Goal: Communication & Community: Ask a question

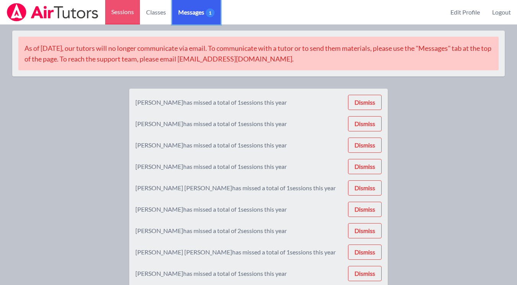
click at [184, 16] on span "Messages 1" at bounding box center [196, 12] width 36 height 9
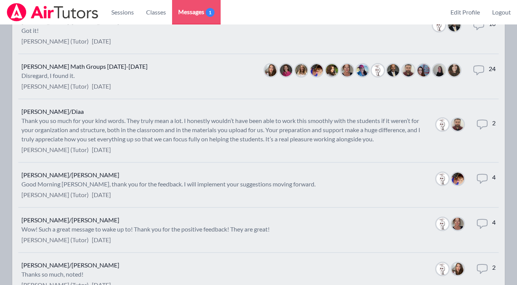
scroll to position [216, 0]
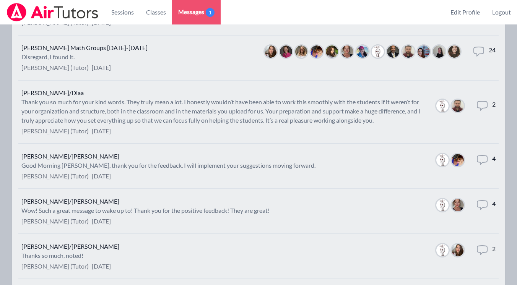
click at [188, 65] on li "[PERSON_NAME] Math Groups [DATE]-[DATE] Disregard, I found it. [PERSON_NAME] (T…" at bounding box center [258, 58] width 480 height 45
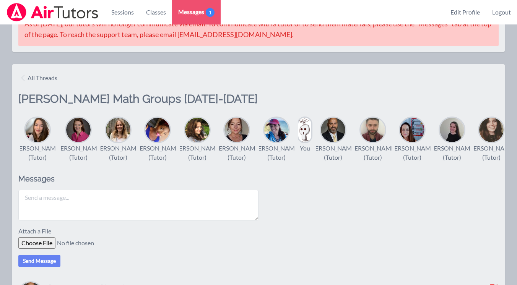
scroll to position [216, 0]
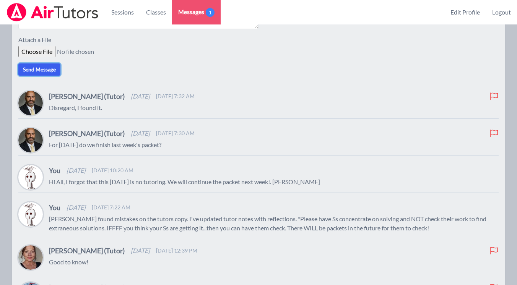
click at [45, 76] on form "Attach a File Send Message" at bounding box center [258, 36] width 480 height 77
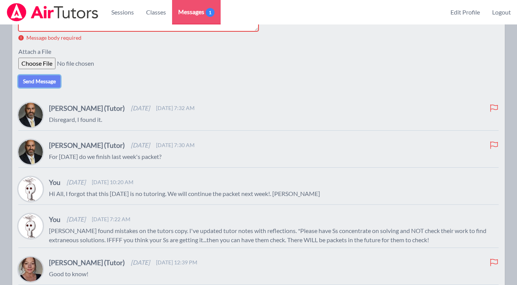
scroll to position [56, 0]
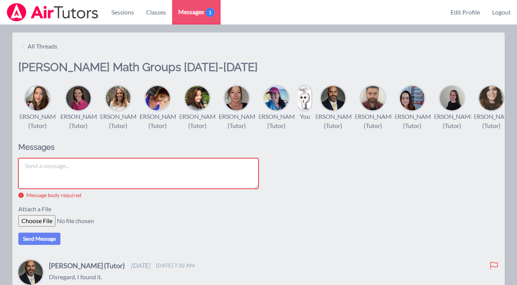
click at [69, 178] on textarea at bounding box center [138, 173] width 240 height 31
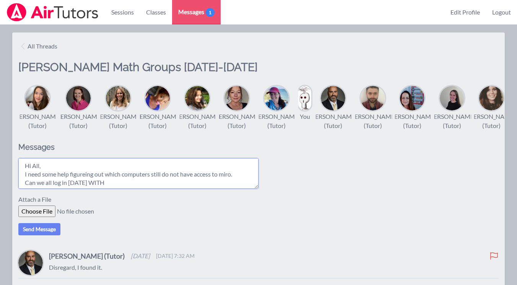
click at [84, 184] on textarea "Hi All, I need some help figureing out which computers still do not have access…" at bounding box center [138, 173] width 240 height 31
click at [115, 189] on textarea "Hi All, I need some help figuring out which computers still do not have access …" at bounding box center [138, 173] width 240 height 31
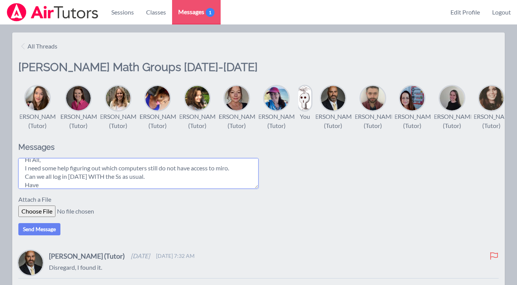
click at [53, 185] on textarea "Hi All, I need some help figuring out which computers still do not have access …" at bounding box center [138, 173] width 240 height 31
click at [114, 189] on textarea "Hi All, I need some help figuring out which computers still do not have access …" at bounding box center [138, 173] width 240 height 31
click at [25, 189] on textarea "Hi All, I need some help figuring out which computers still do not have access …" at bounding box center [138, 173] width 240 height 31
click at [52, 189] on textarea "Hi All, I need some help figuring out which computers still do not have access …" at bounding box center [138, 173] width 240 height 31
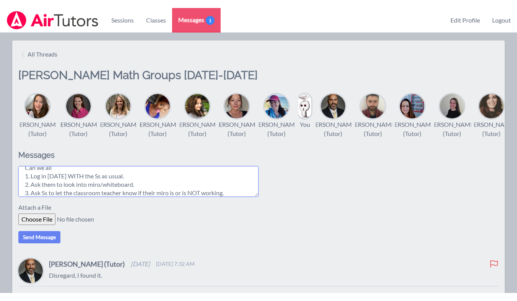
scroll to position [31, 0]
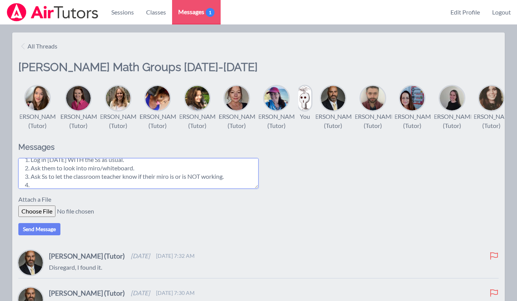
click at [186, 189] on textarea "Hi All, I need some help figuring out which computers still do not have access …" at bounding box center [138, 173] width 240 height 31
click at [176, 189] on textarea "Hi All, I need some help figuring out which computers still do not have access …" at bounding box center [138, 173] width 240 height 31
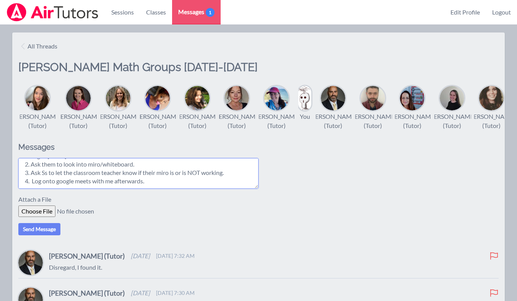
paste textarea "[URL][DOMAIN_NAME]"
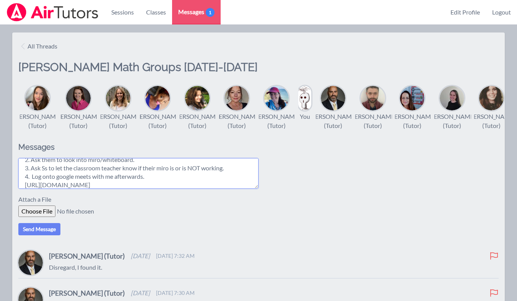
click at [25, 189] on textarea "Hi All, I need some help figuring out which computers still do not have access …" at bounding box center [138, 173] width 240 height 31
click at [149, 189] on textarea "Hi All, I need some help figuring out which computers still do not have access …" at bounding box center [138, 173] width 240 height 31
type textarea "Hi All, I need some help figuring out which computers still do not have access …"
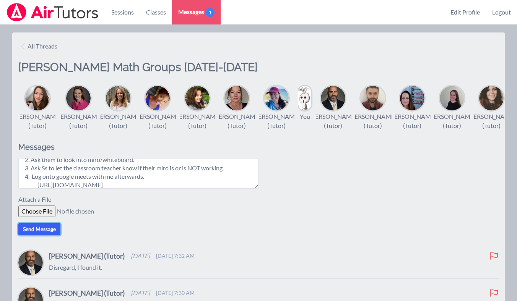
click at [50, 236] on button "Send Message" at bounding box center [39, 229] width 42 height 12
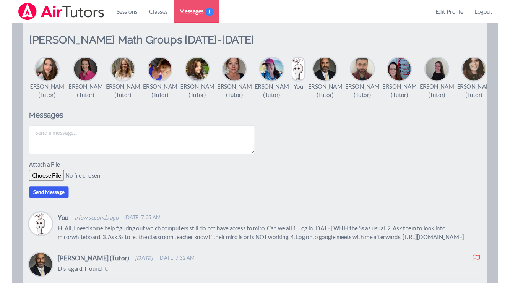
scroll to position [106, 0]
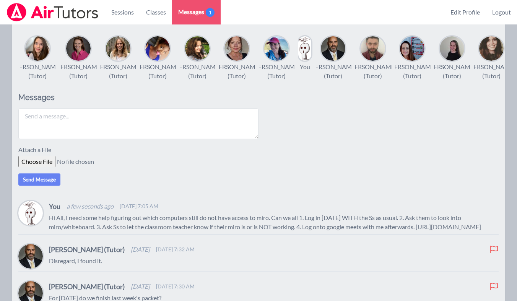
drag, startPoint x: 50, startPoint y: 228, endPoint x: 152, endPoint y: 246, distance: 104.1
click at [152, 232] on p "Hi All, I need some help figuring out which computers still do not have access …" at bounding box center [274, 222] width 450 height 18
copy p "Hi All, I need some help figuring out which computers still do not have access …"
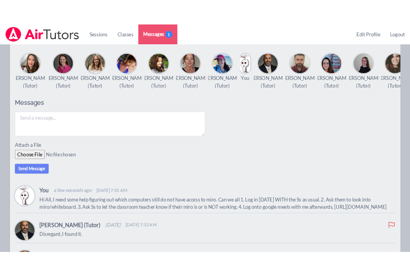
scroll to position [117, 0]
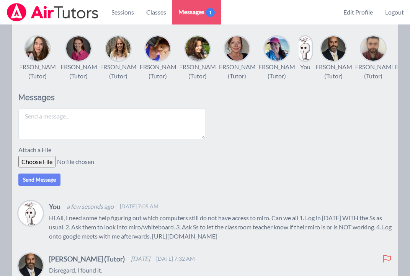
click at [260, 161] on div "Attach a File" at bounding box center [204, 156] width 373 height 22
